Goal: Information Seeking & Learning: Learn about a topic

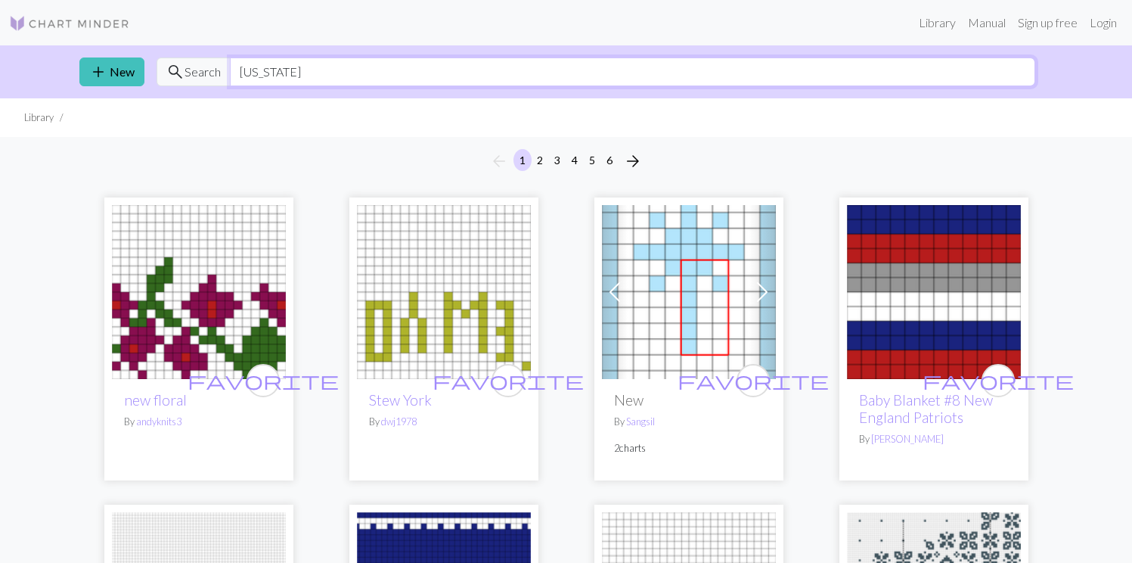
click at [266, 71] on input "[US_STATE]" at bounding box center [632, 71] width 805 height 29
type input "kpop"
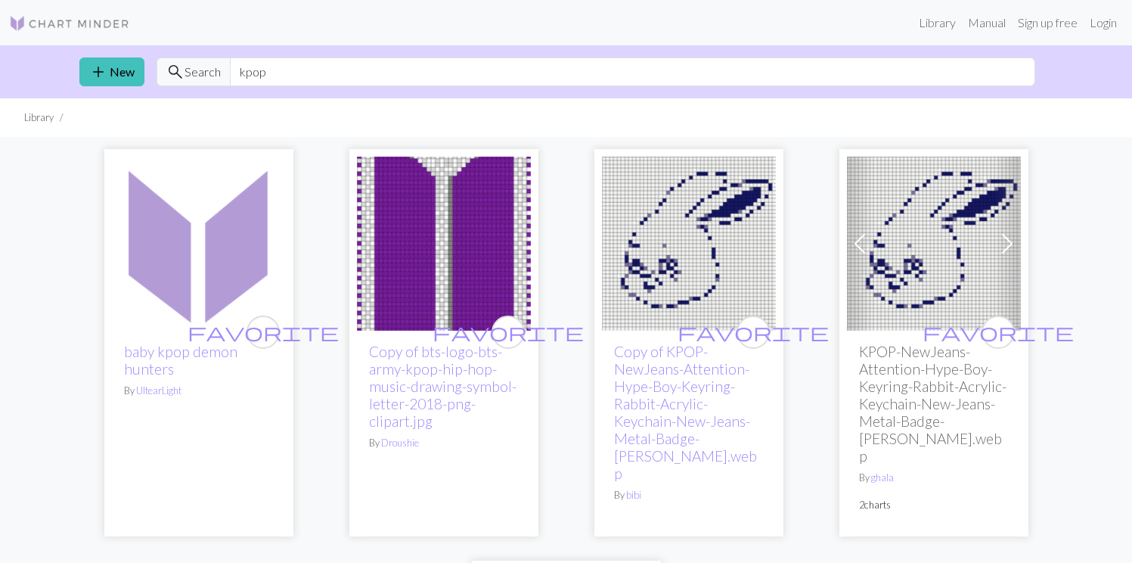
click at [206, 228] on img at bounding box center [199, 244] width 174 height 174
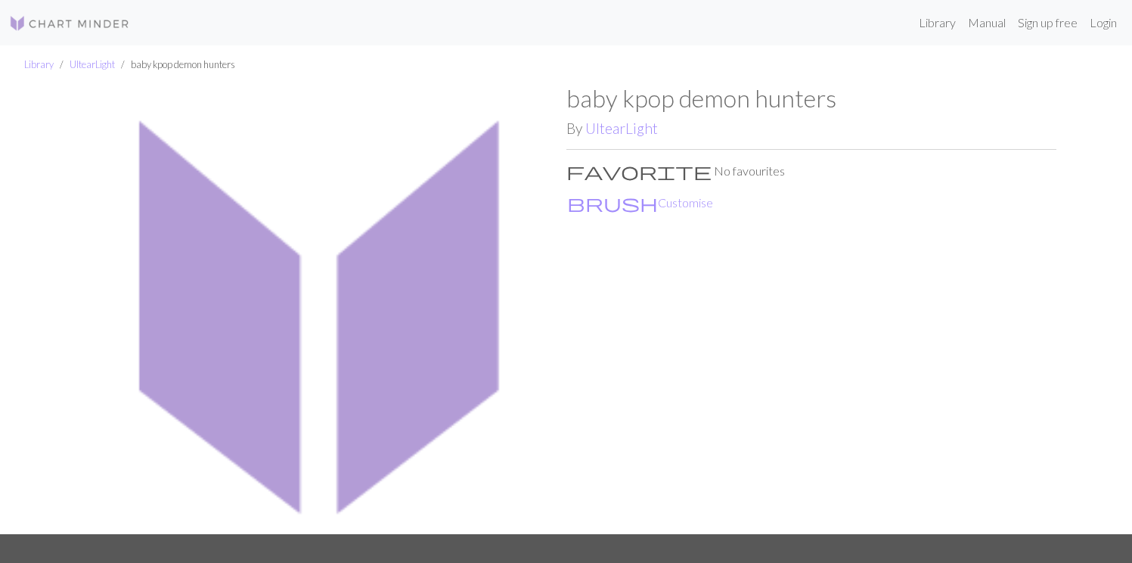
click at [392, 296] on img at bounding box center [321, 309] width 490 height 450
